Goal: Task Accomplishment & Management: Manage account settings

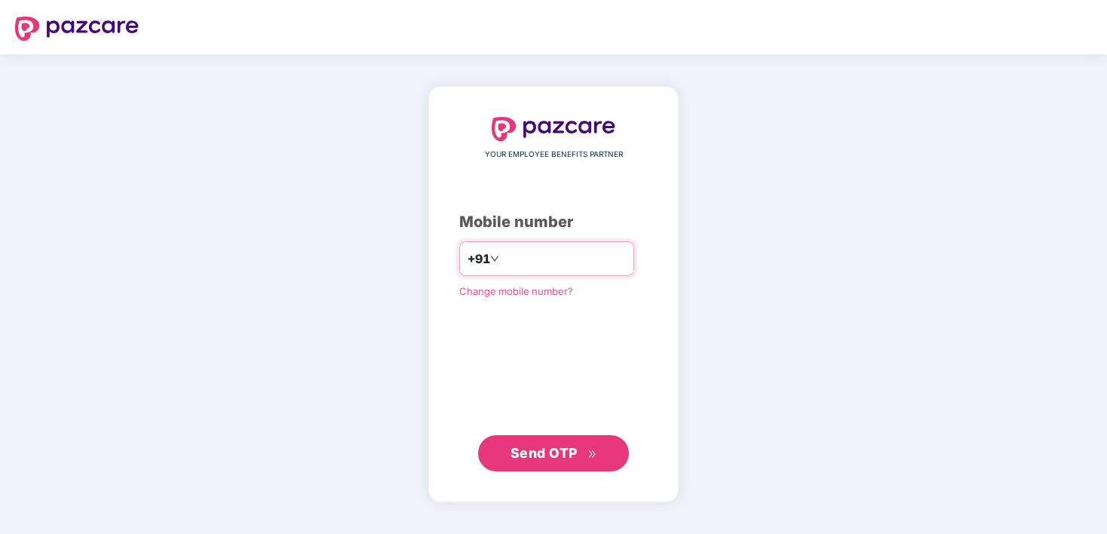
click at [518, 259] on input "number" at bounding box center [564, 259] width 124 height 24
type input "**********"
click at [571, 437] on button "Send OTP" at bounding box center [553, 453] width 151 height 36
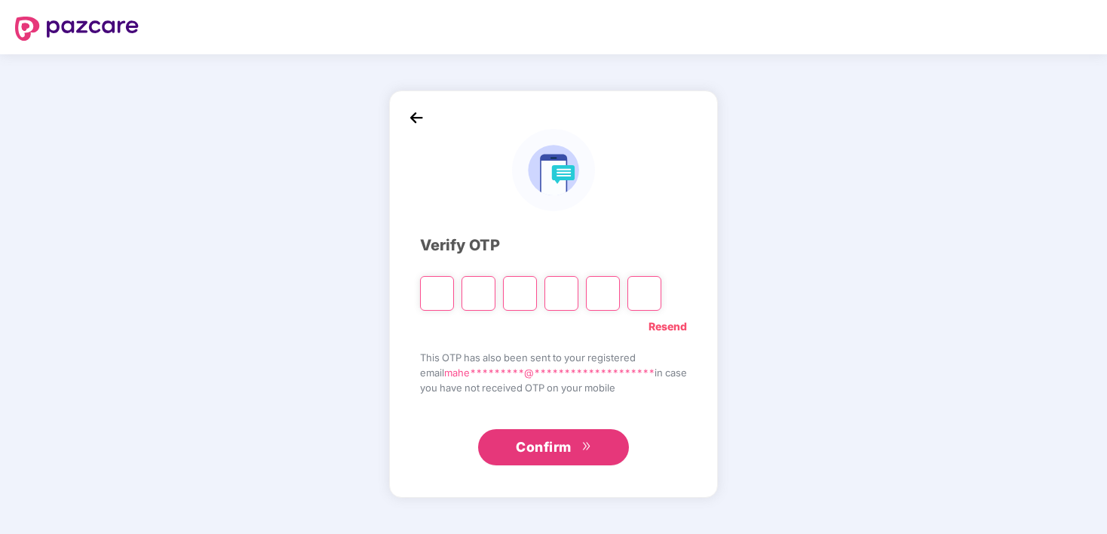
type input "*"
